Goal: Ask a question

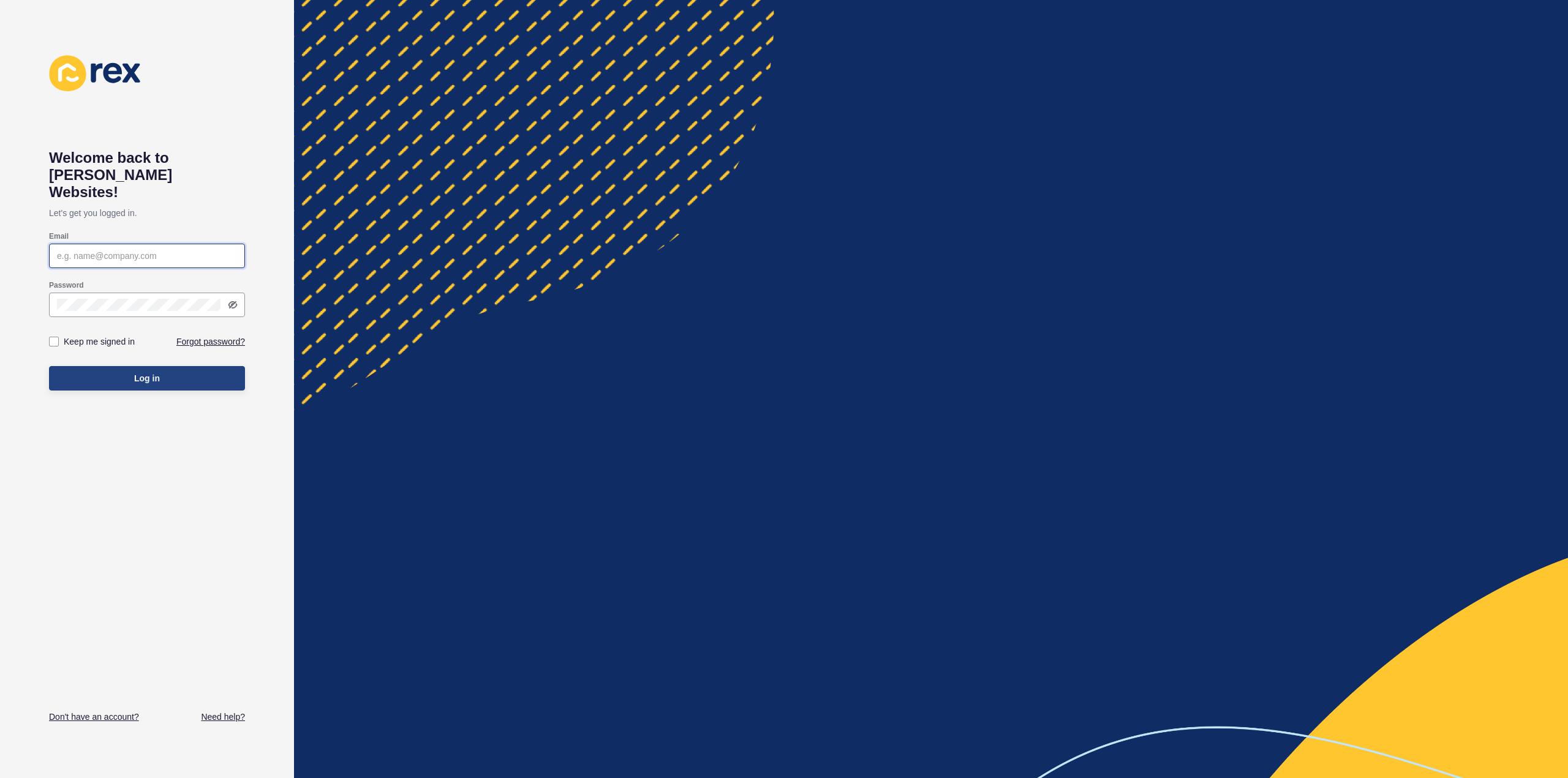
type input "[EMAIL_ADDRESS][DOMAIN_NAME]"
click at [114, 372] on button "Log in" at bounding box center [147, 378] width 196 height 24
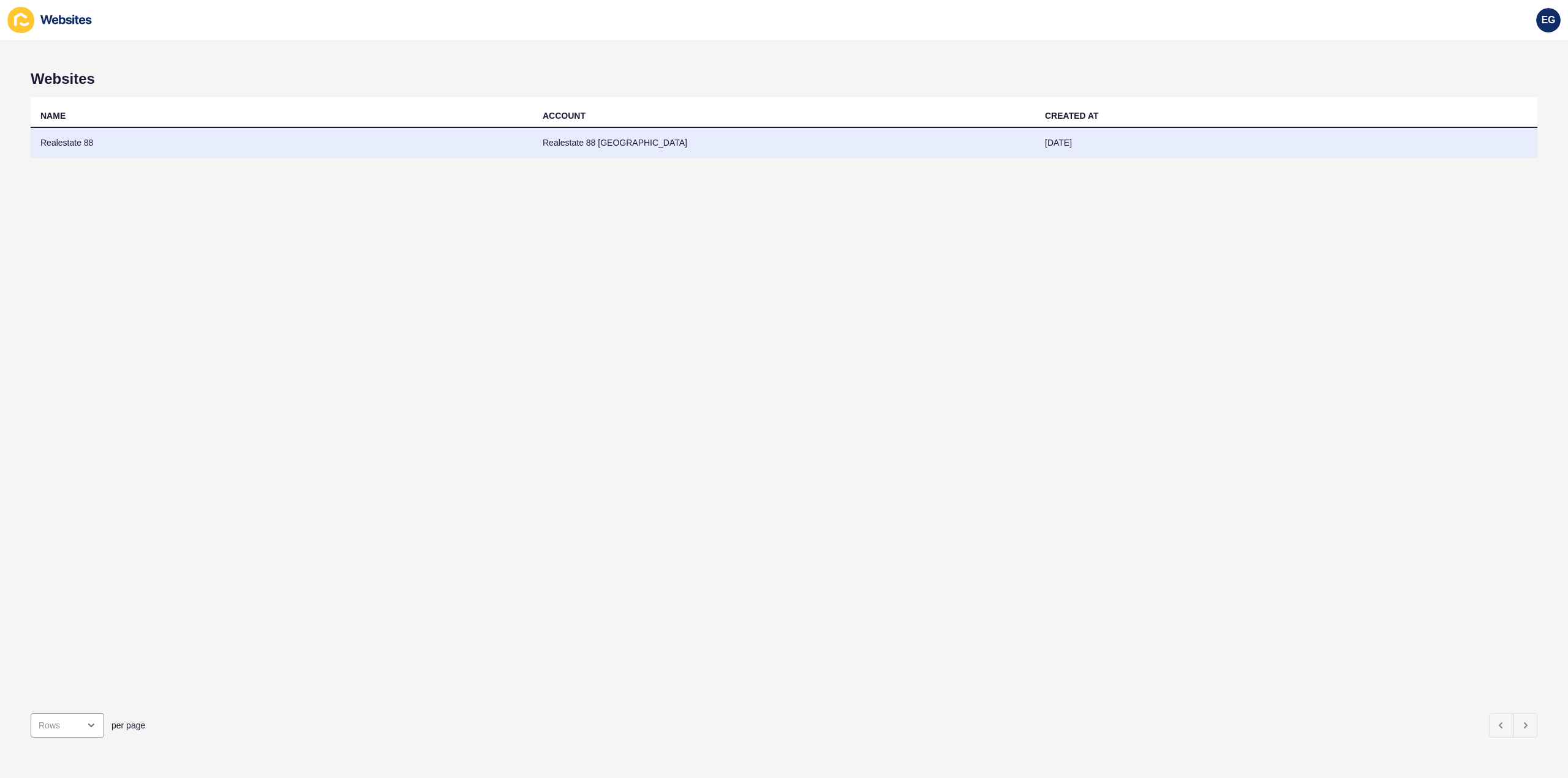
click at [583, 150] on td "Realestate 88 [GEOGRAPHIC_DATA]" at bounding box center [783, 142] width 502 height 30
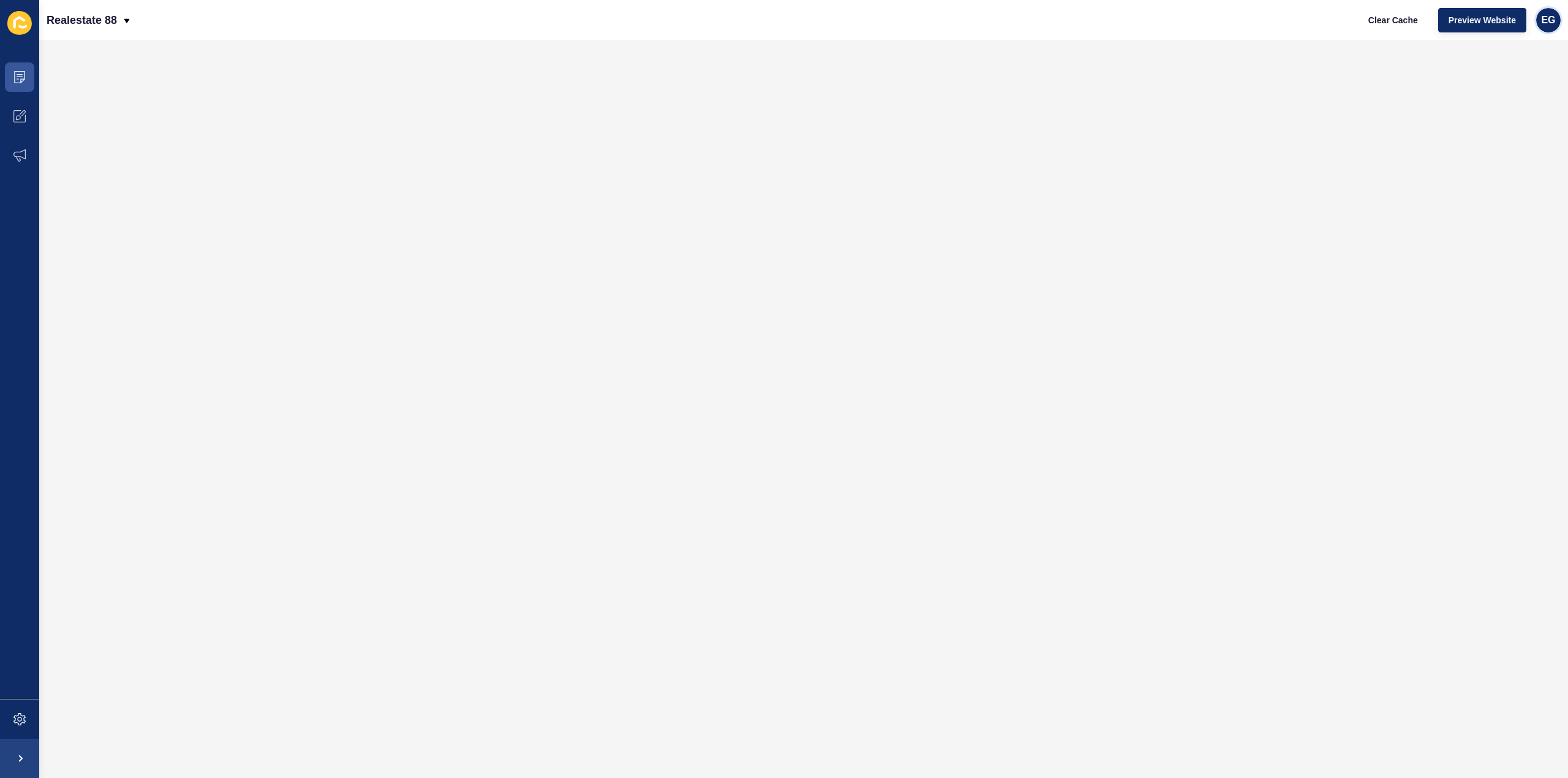
click at [1544, 24] on span "EG" at bounding box center [1548, 20] width 14 height 13
click at [1531, 80] on link "Contact Support" at bounding box center [1520, 75] width 90 height 27
